Goal: Transaction & Acquisition: Purchase product/service

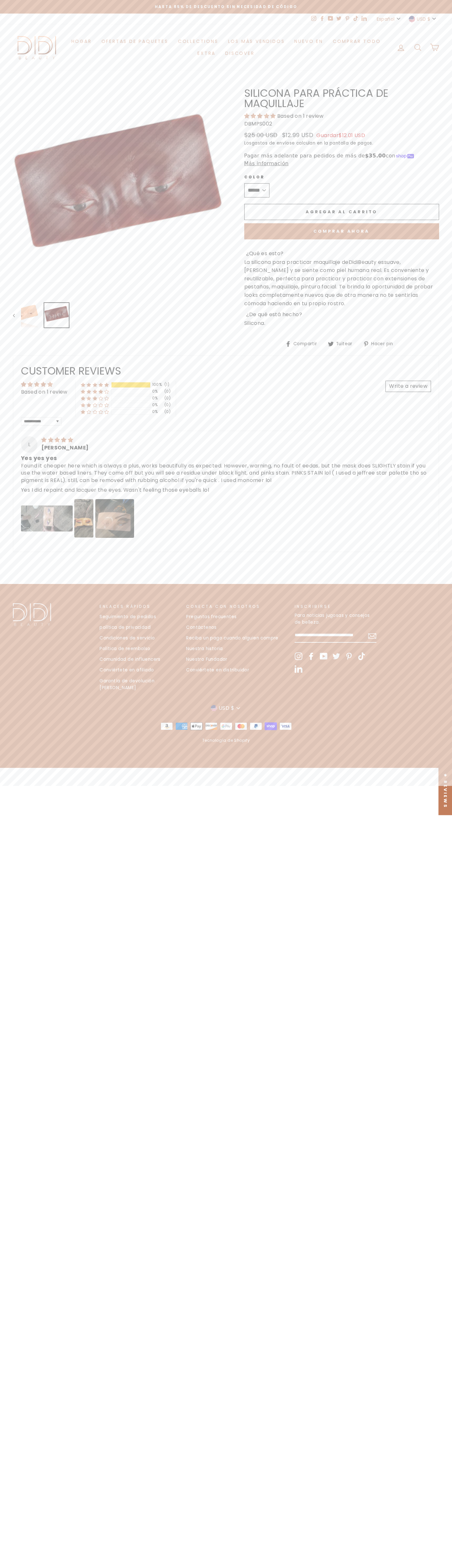
click at [341, 212] on span "Agregar al carrito" at bounding box center [341, 212] width 72 height 6
